Goal: Find contact information: Find contact information

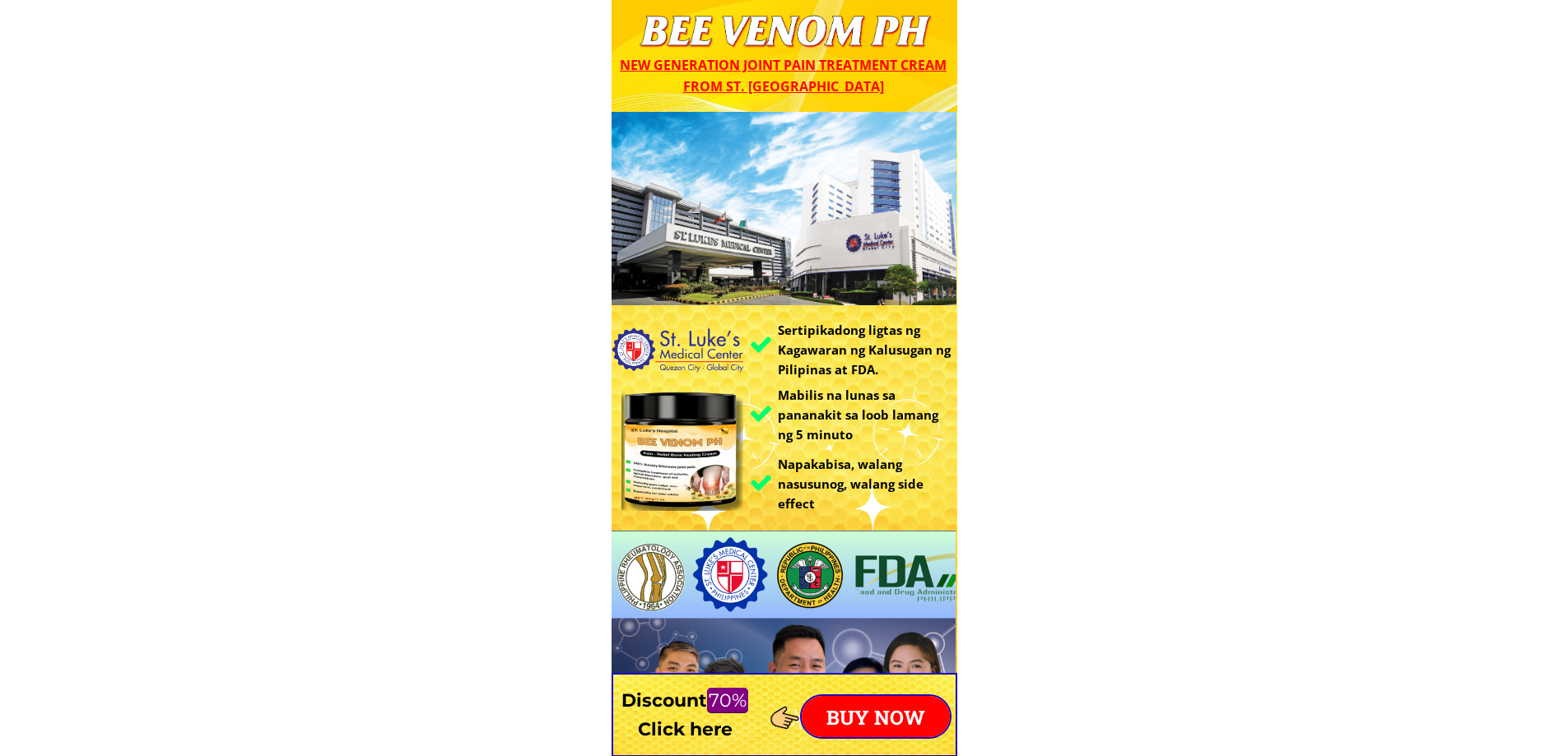
drag, startPoint x: 901, startPoint y: 154, endPoint x: 1044, endPoint y: 144, distance: 143.3
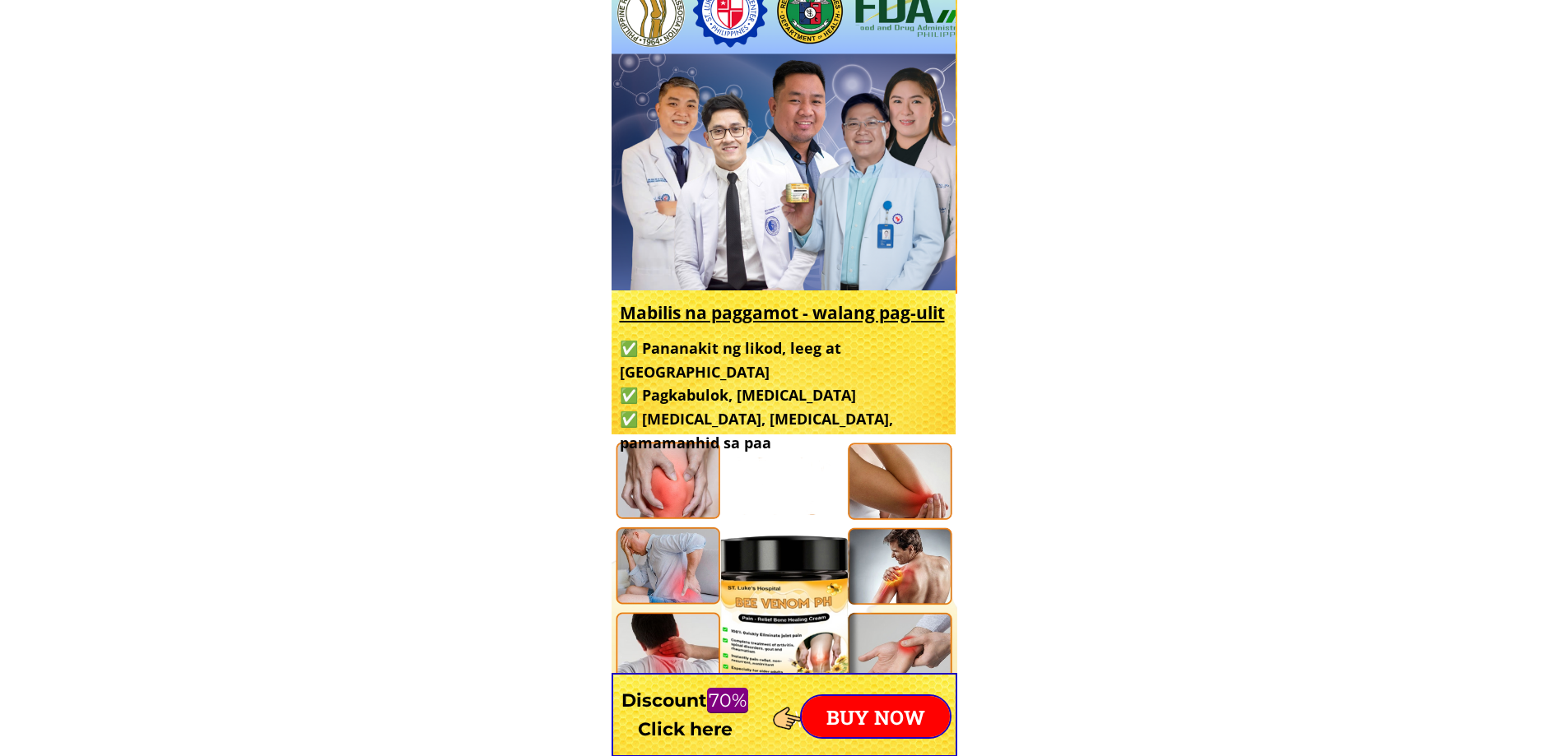
scroll to position [823, 0]
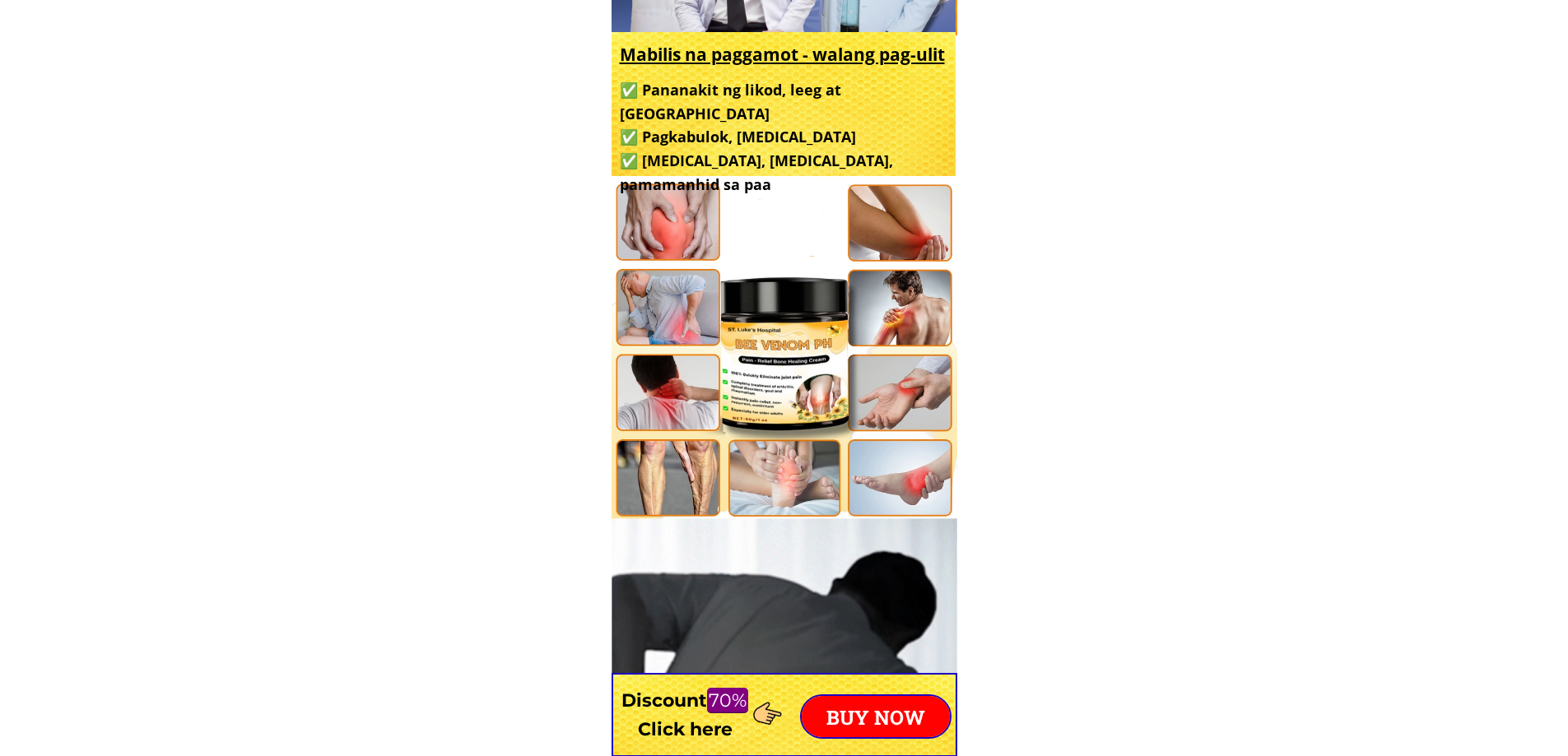
drag, startPoint x: 816, startPoint y: 318, endPoint x: 1013, endPoint y: 313, distance: 197.1
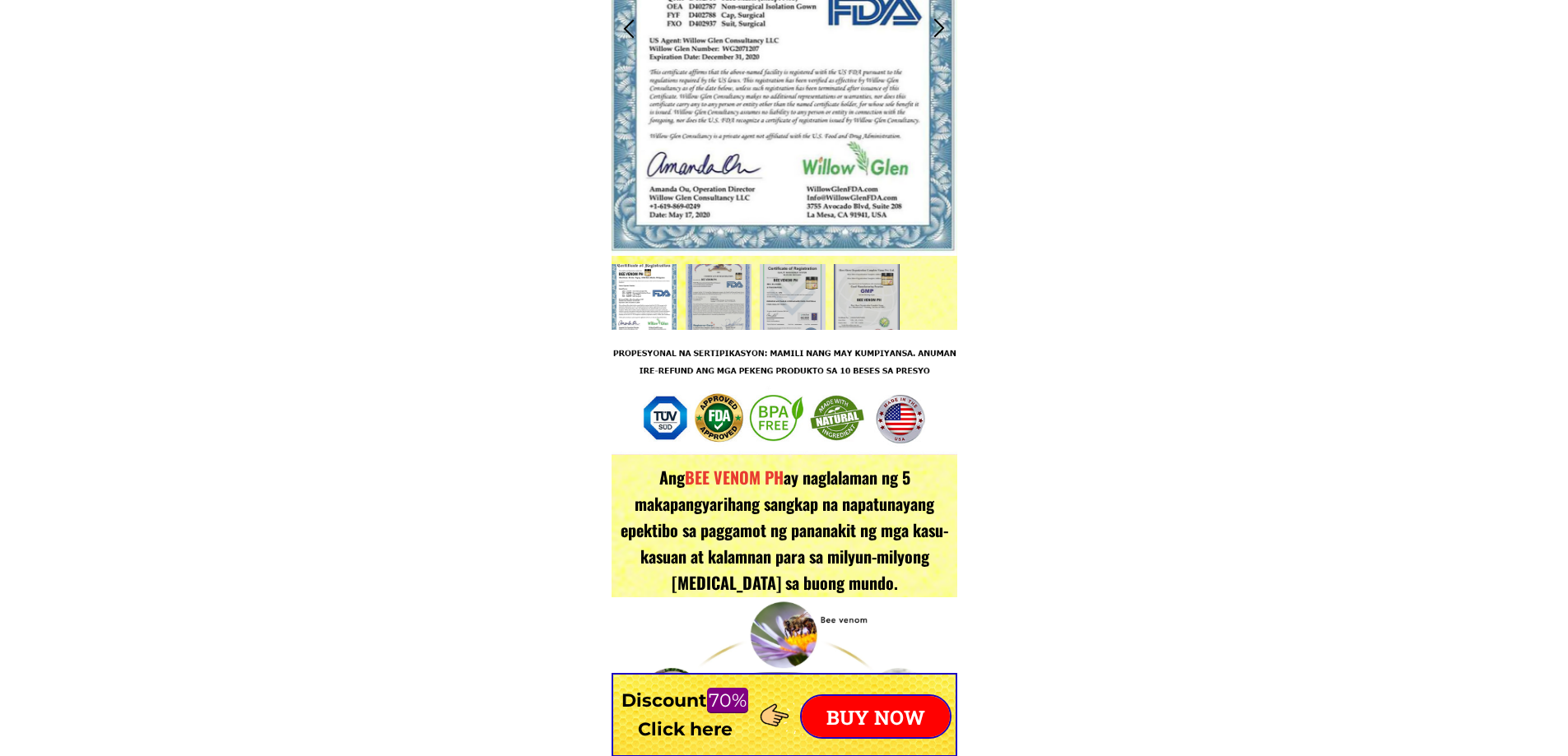
scroll to position [2798, 0]
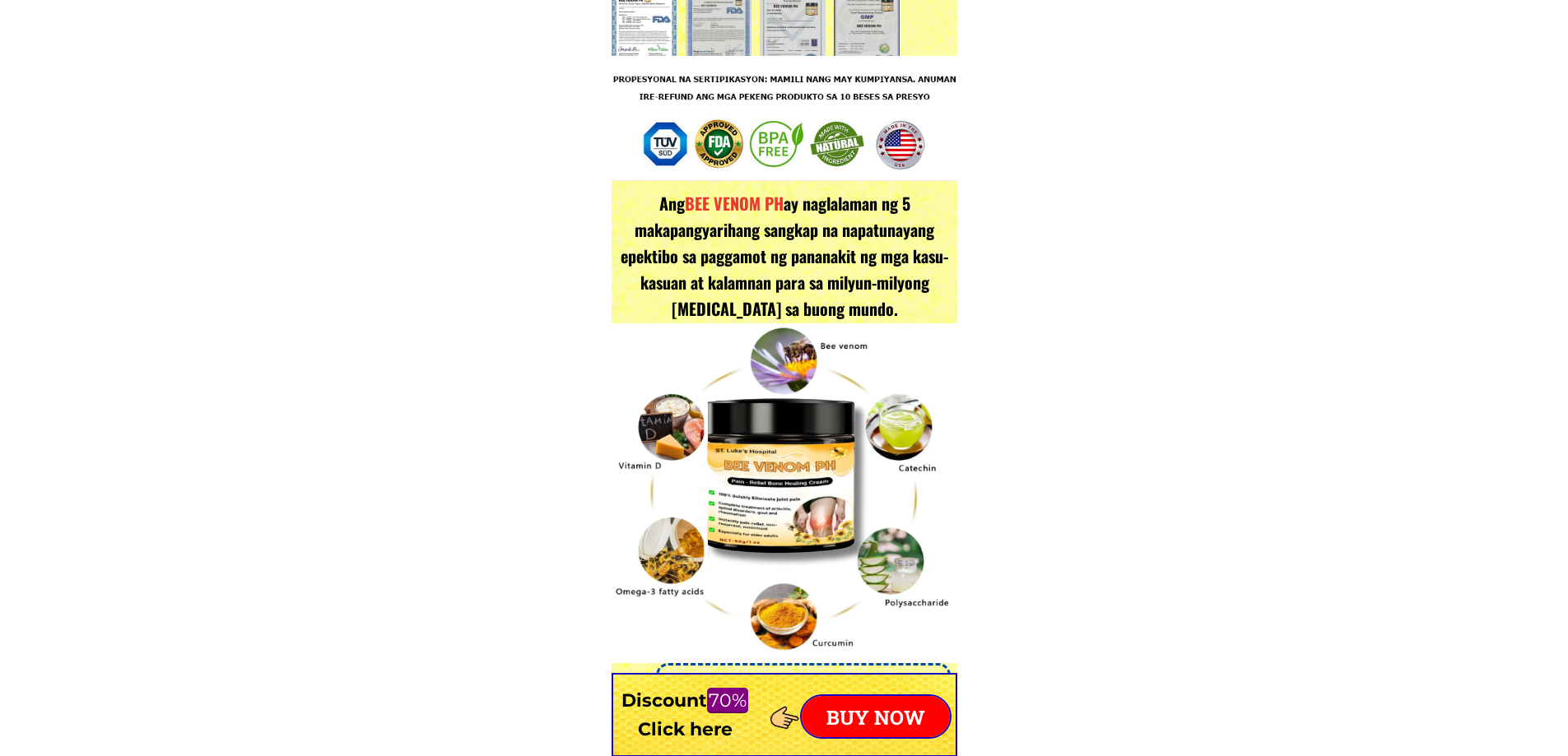
drag, startPoint x: 760, startPoint y: 323, endPoint x: 1138, endPoint y: 328, distance: 378.0
drag, startPoint x: 811, startPoint y: 234, endPoint x: 1097, endPoint y: 236, distance: 286.0
click at [876, 236] on font "ay naglalaman ng 5 makapangyarihang sangkap na napatunayang epektibo sa paggamo…" at bounding box center [785, 255] width 328 height 130
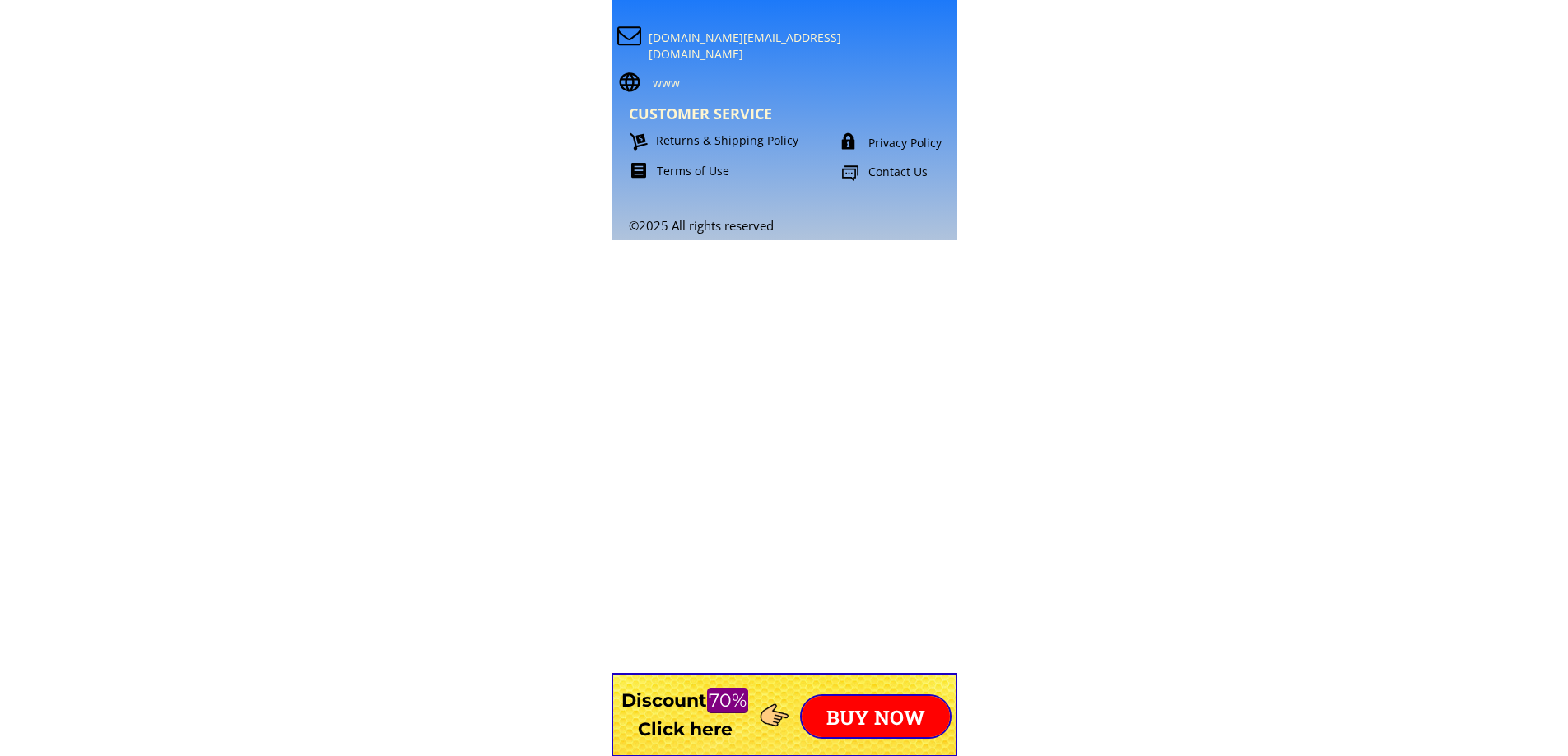
scroll to position [14378, 0]
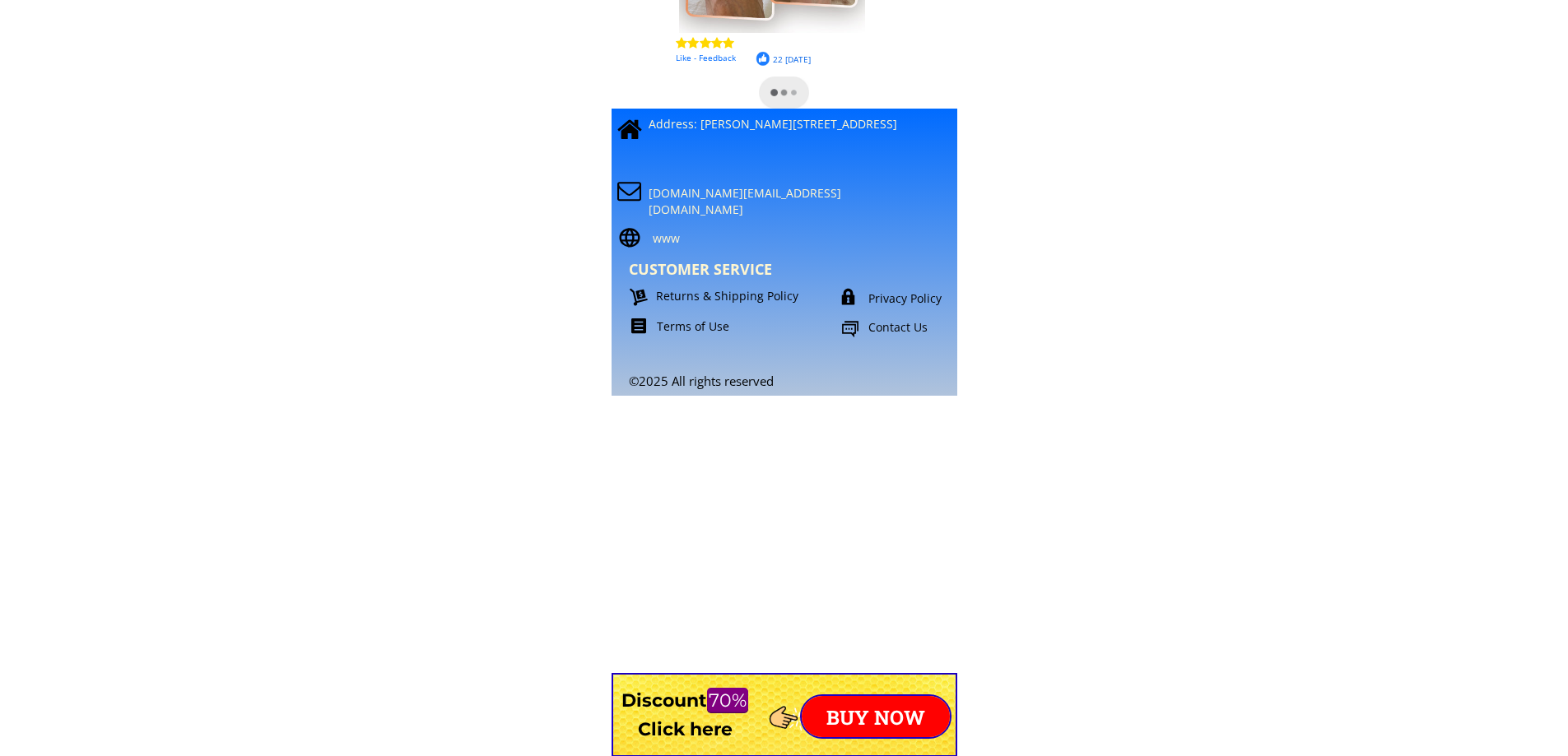
click at [895, 321] on font "Contact Us" at bounding box center [898, 327] width 60 height 16
click at [895, 324] on font "Contact Us" at bounding box center [898, 327] width 60 height 16
